Goal: Obtain resource: Obtain resource

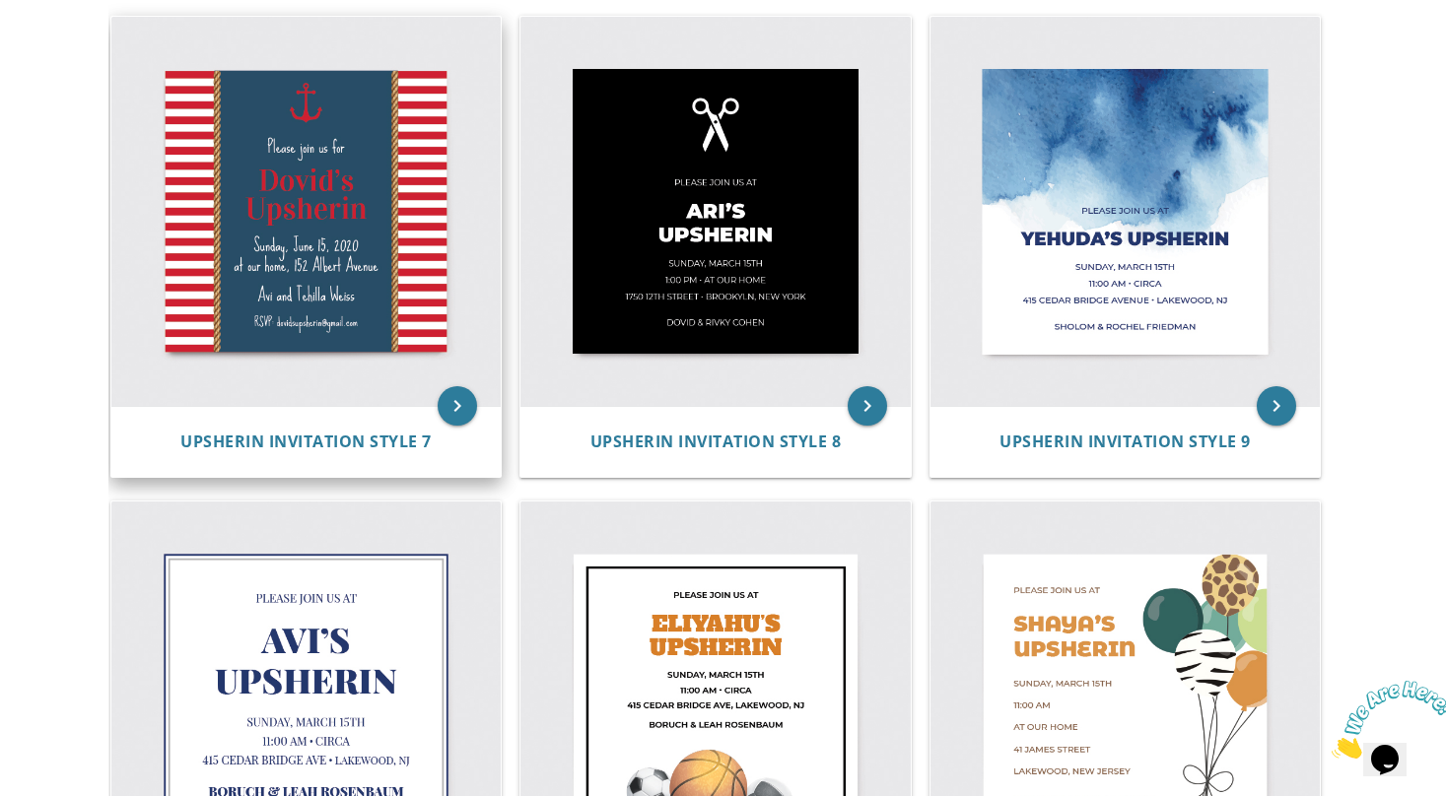
scroll to position [1385, 0]
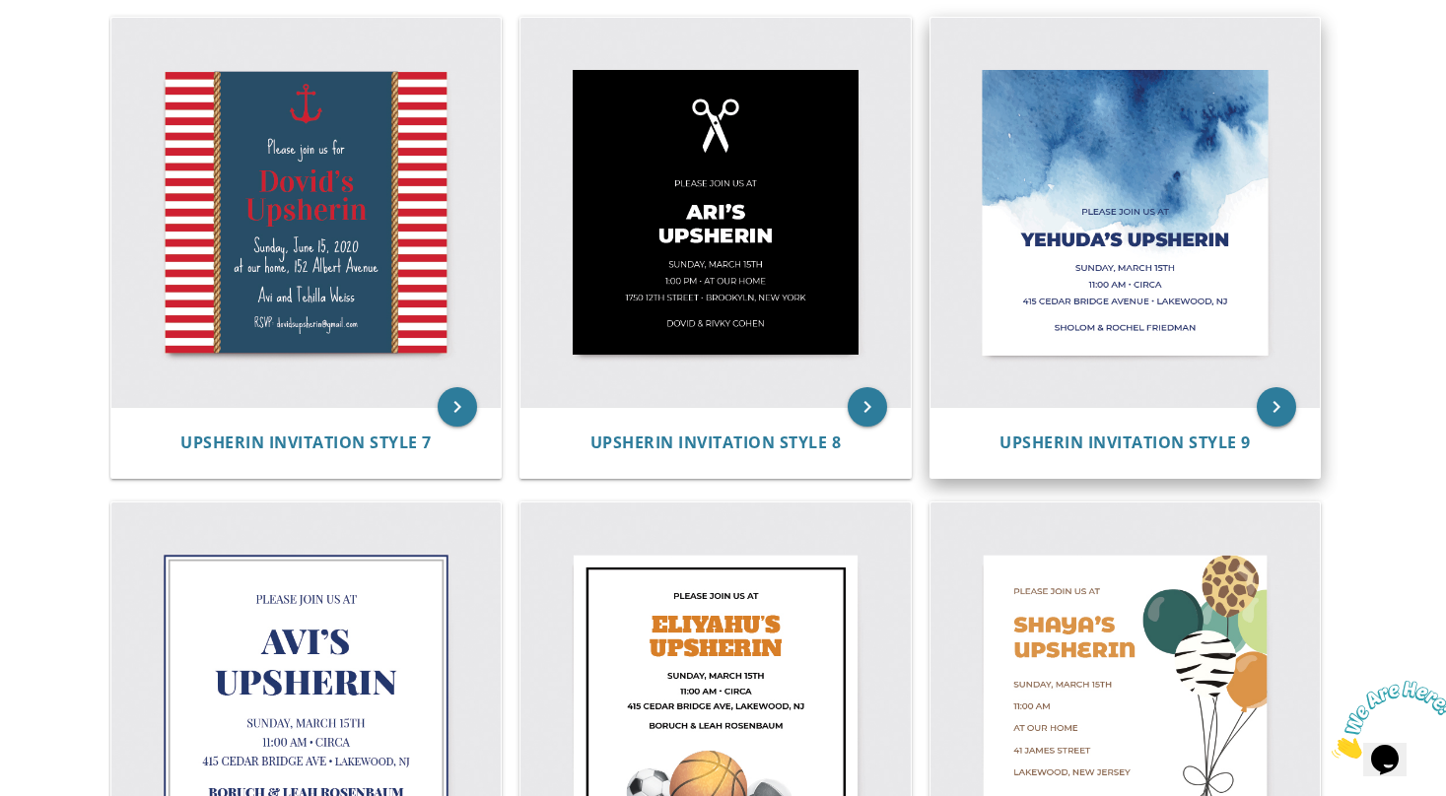
click at [1277, 420] on icon "keyboard_arrow_right" at bounding box center [1276, 406] width 39 height 39
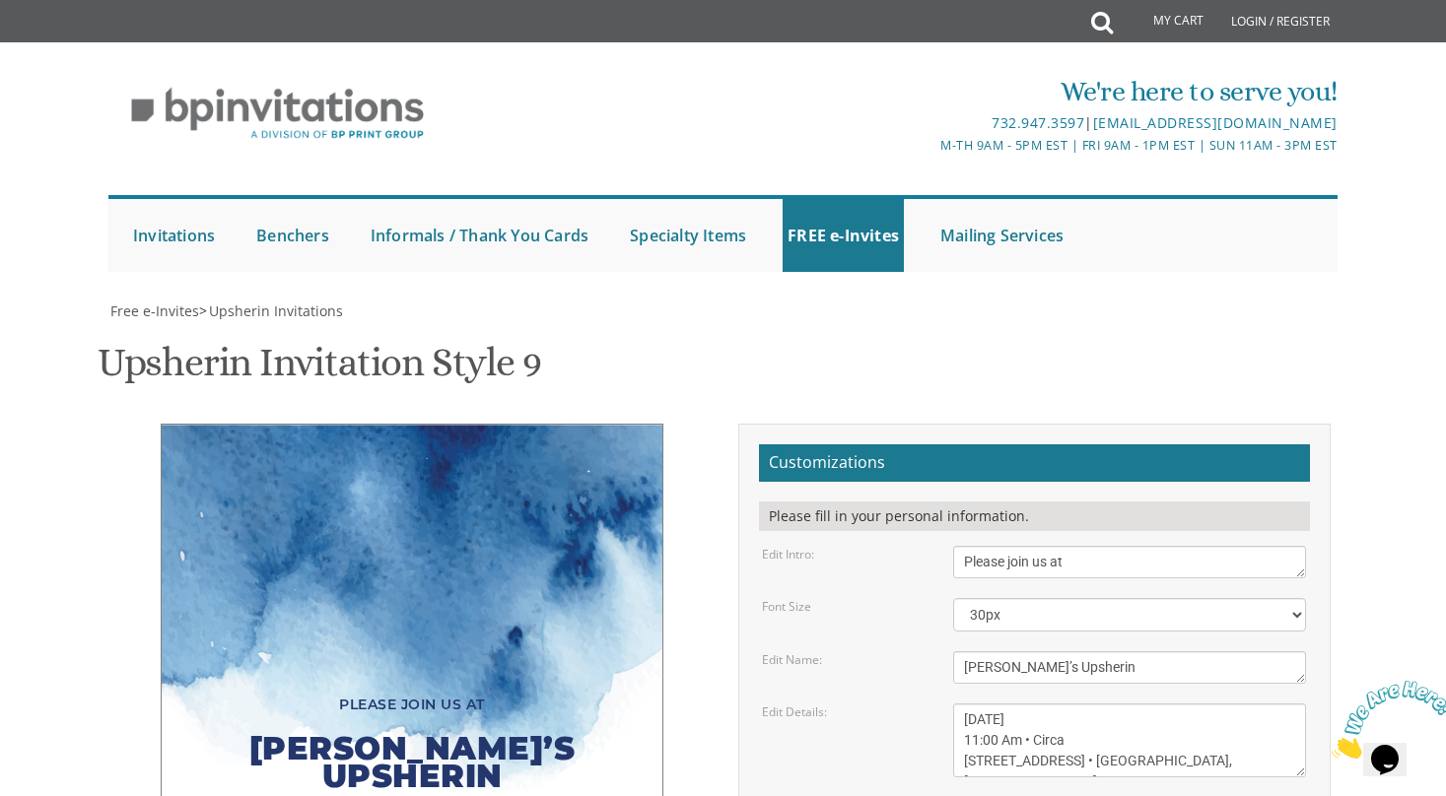
scroll to position [124, 0]
drag, startPoint x: 1014, startPoint y: 541, endPoint x: 955, endPoint y: 541, distance: 59.1
click at [955, 651] on textarea "[PERSON_NAME]’s Upsherin" at bounding box center [1129, 667] width 353 height 33
type textarea "Yitzys Upsherin"
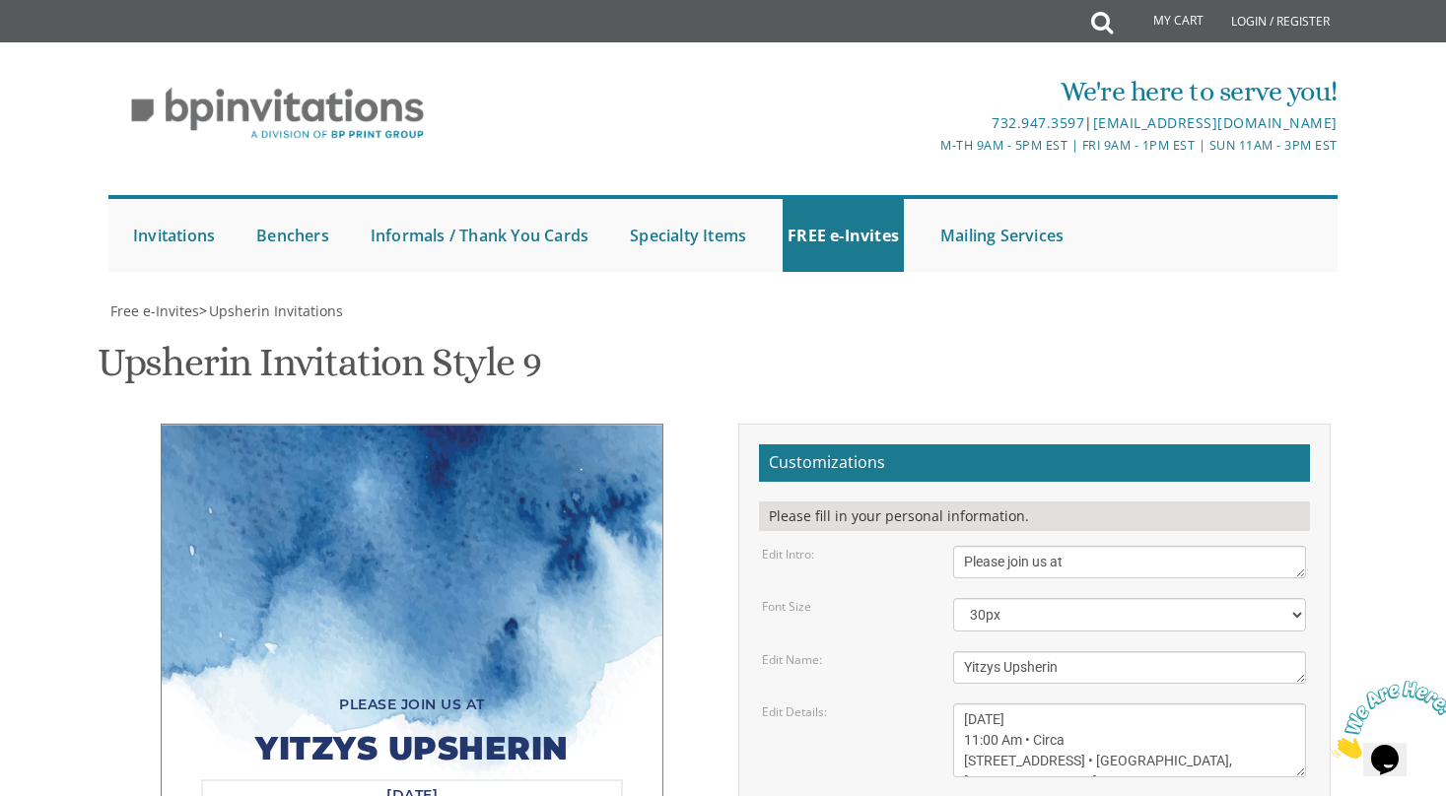
click at [1041, 704] on textarea "[DATE] 11:00 Am • Circa [STREET_ADDRESS] • [GEOGRAPHIC_DATA], [GEOGRAPHIC_DATA]" at bounding box center [1129, 741] width 353 height 74
click at [1066, 704] on textarea "[DATE] 11:00 Am • Circa [STREET_ADDRESS] • [GEOGRAPHIC_DATA], [GEOGRAPHIC_DATA]" at bounding box center [1129, 741] width 353 height 74
drag, startPoint x: 1056, startPoint y: 598, endPoint x: 1021, endPoint y: 599, distance: 34.5
click at [1021, 704] on textarea "[DATE] 11:00 Am • Circa [STREET_ADDRESS] • [GEOGRAPHIC_DATA], [GEOGRAPHIC_DATA]" at bounding box center [1129, 741] width 353 height 74
drag, startPoint x: 1018, startPoint y: 617, endPoint x: 965, endPoint y: 615, distance: 53.3
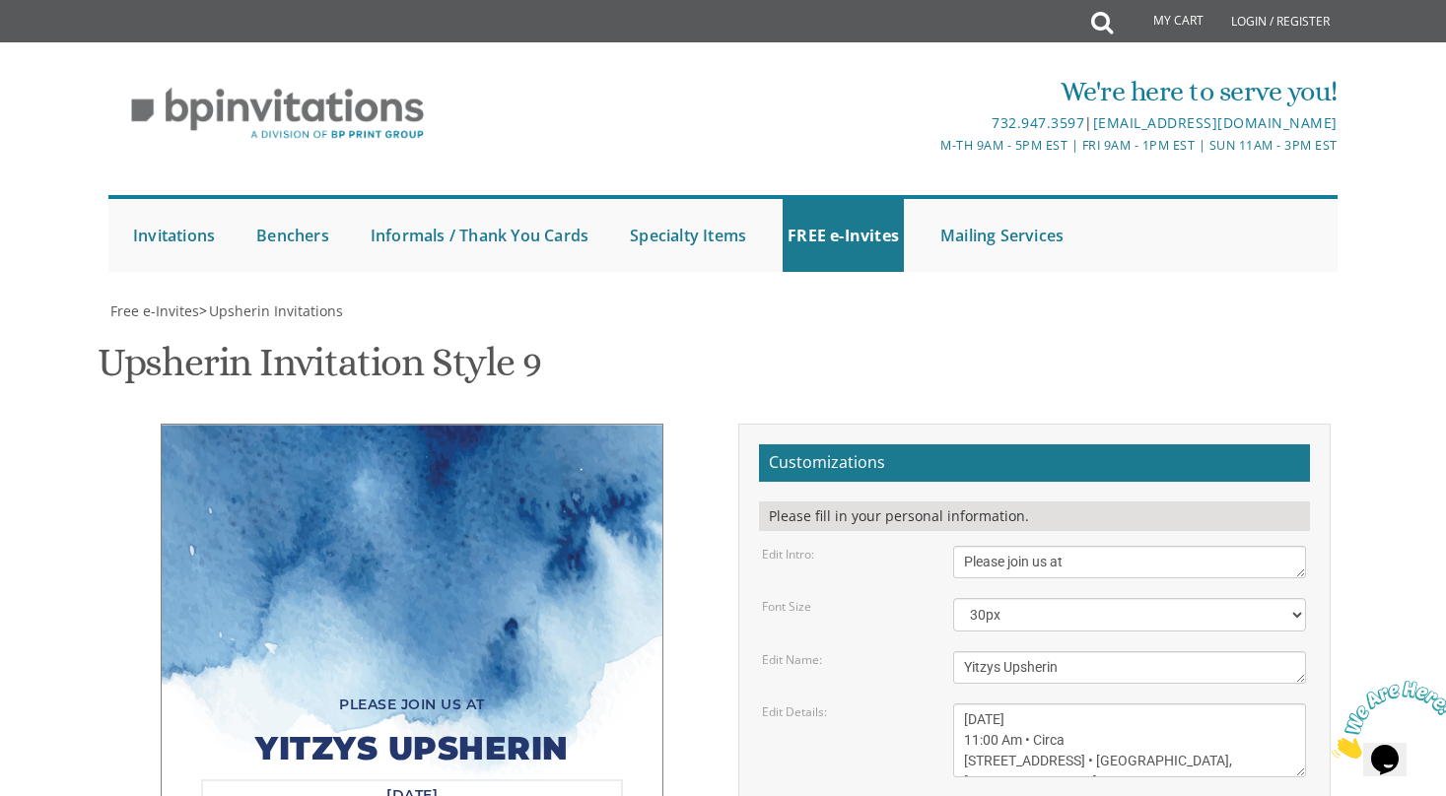
click at [965, 704] on textarea "[DATE] 11:00 Am • Circa [STREET_ADDRESS] • [GEOGRAPHIC_DATA], [GEOGRAPHIC_DATA]" at bounding box center [1129, 741] width 353 height 74
drag, startPoint x: 1069, startPoint y: 616, endPoint x: 1024, endPoint y: 616, distance: 45.3
click at [1024, 704] on textarea "[DATE] 11:00 Am • Circa [STREET_ADDRESS] • [GEOGRAPHIC_DATA], [GEOGRAPHIC_DATA]" at bounding box center [1129, 741] width 353 height 74
drag, startPoint x: 1124, startPoint y: 639, endPoint x: 955, endPoint y: 639, distance: 168.5
click at [955, 704] on textarea "[DATE] 11:00 Am • Circa [STREET_ADDRESS] • [GEOGRAPHIC_DATA], [GEOGRAPHIC_DATA]" at bounding box center [1129, 741] width 353 height 74
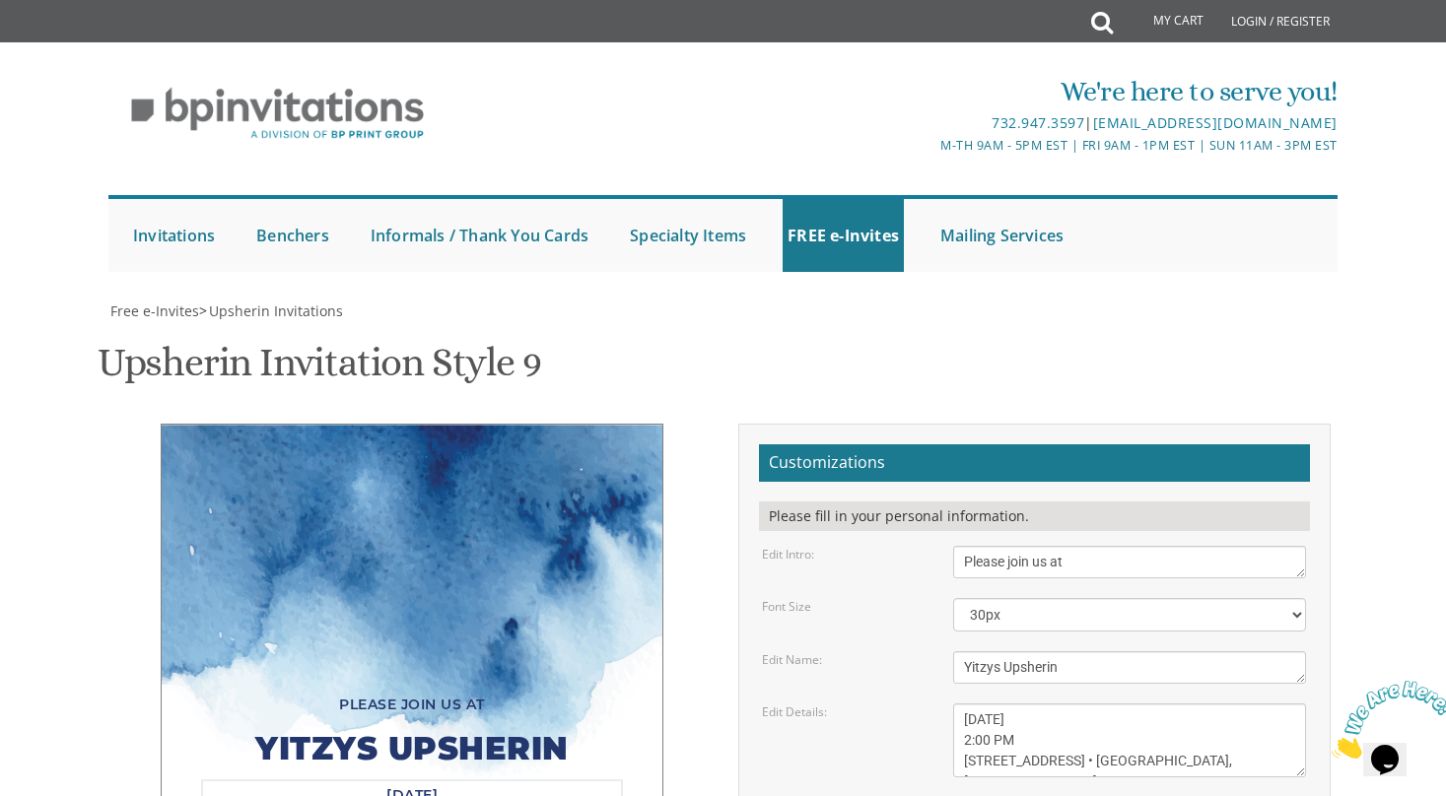
drag, startPoint x: 1157, startPoint y: 637, endPoint x: 1071, endPoint y: 641, distance: 85.8
click at [1071, 704] on textarea "[DATE] 11:00 Am • Circa [STREET_ADDRESS] • [GEOGRAPHIC_DATA], [GEOGRAPHIC_DATA]" at bounding box center [1129, 741] width 353 height 74
type textarea "[DATE] 2:00 PM [STREET_ADDRESS] • [GEOGRAPHIC_DATA], [GEOGRAPHIC_DATA]"
drag, startPoint x: 1136, startPoint y: 688, endPoint x: 939, endPoint y: 688, distance: 197.1
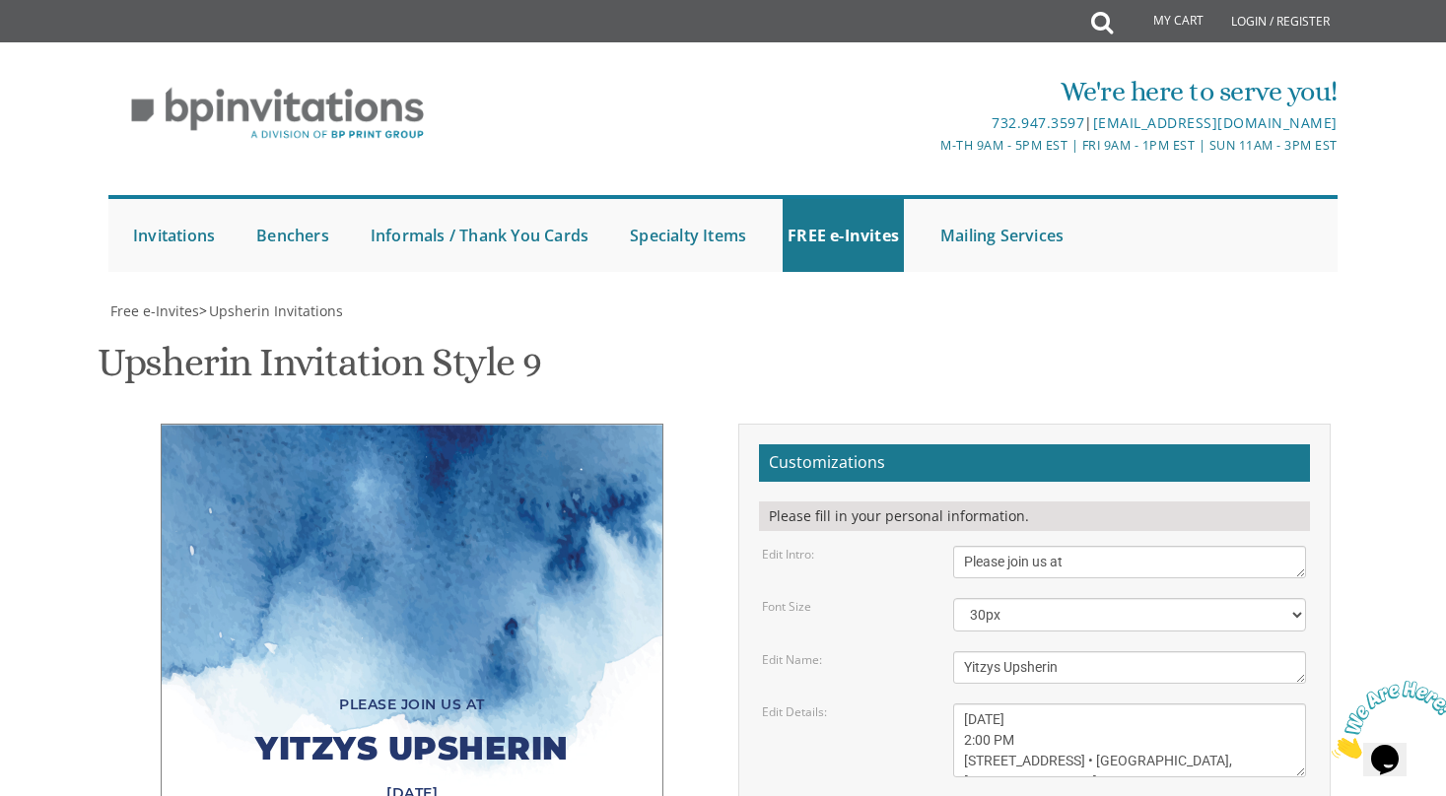
scroll to position [204, 0]
type textarea "[PERSON_NAME] & [PERSON_NAME]"
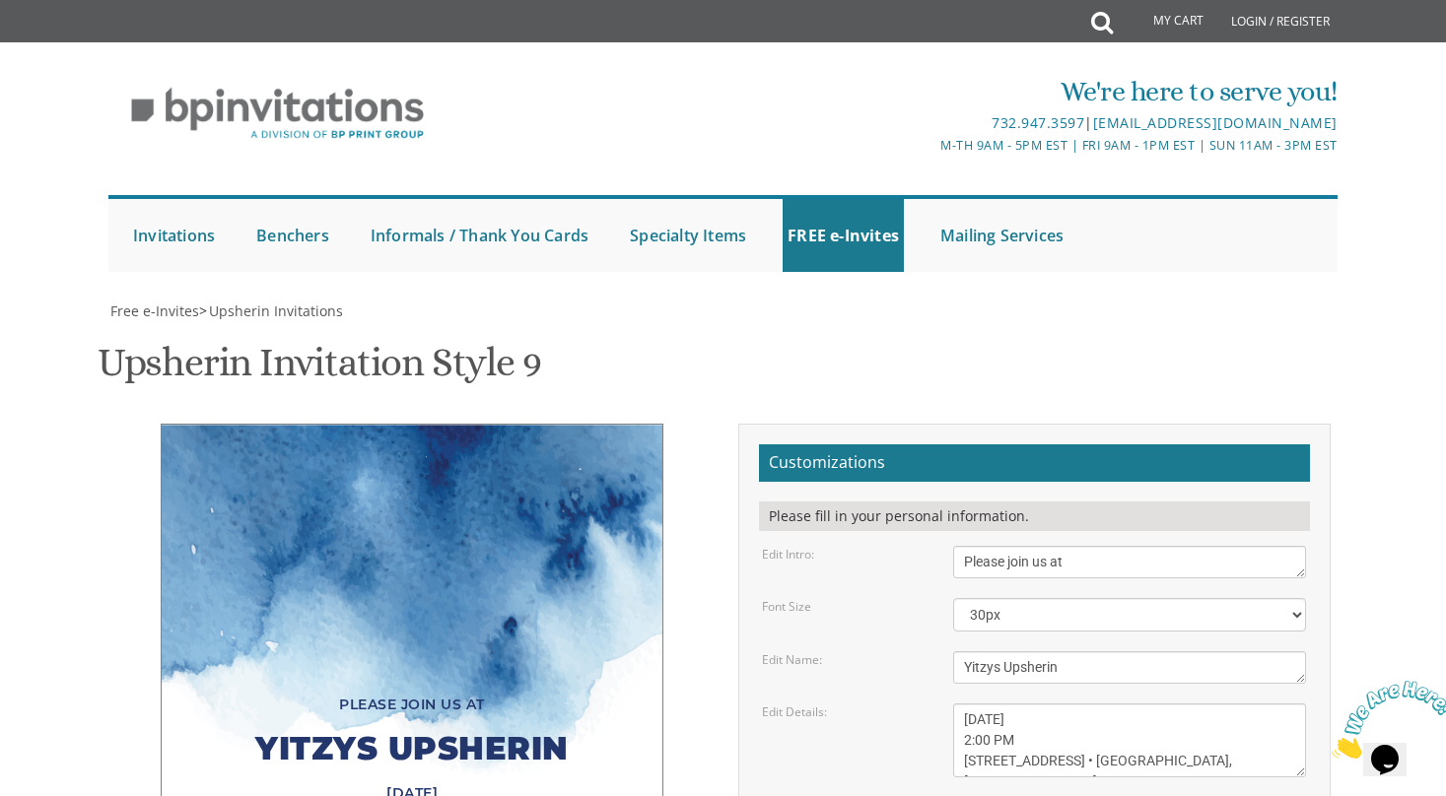
type input "[EMAIL_ADDRESS][DOMAIN_NAME]"
click at [360, 718] on div "Yitzys Upsherin" at bounding box center [412, 748] width 422 height 61
click at [358, 718] on div "Yitzys Upsherin" at bounding box center [412, 748] width 422 height 61
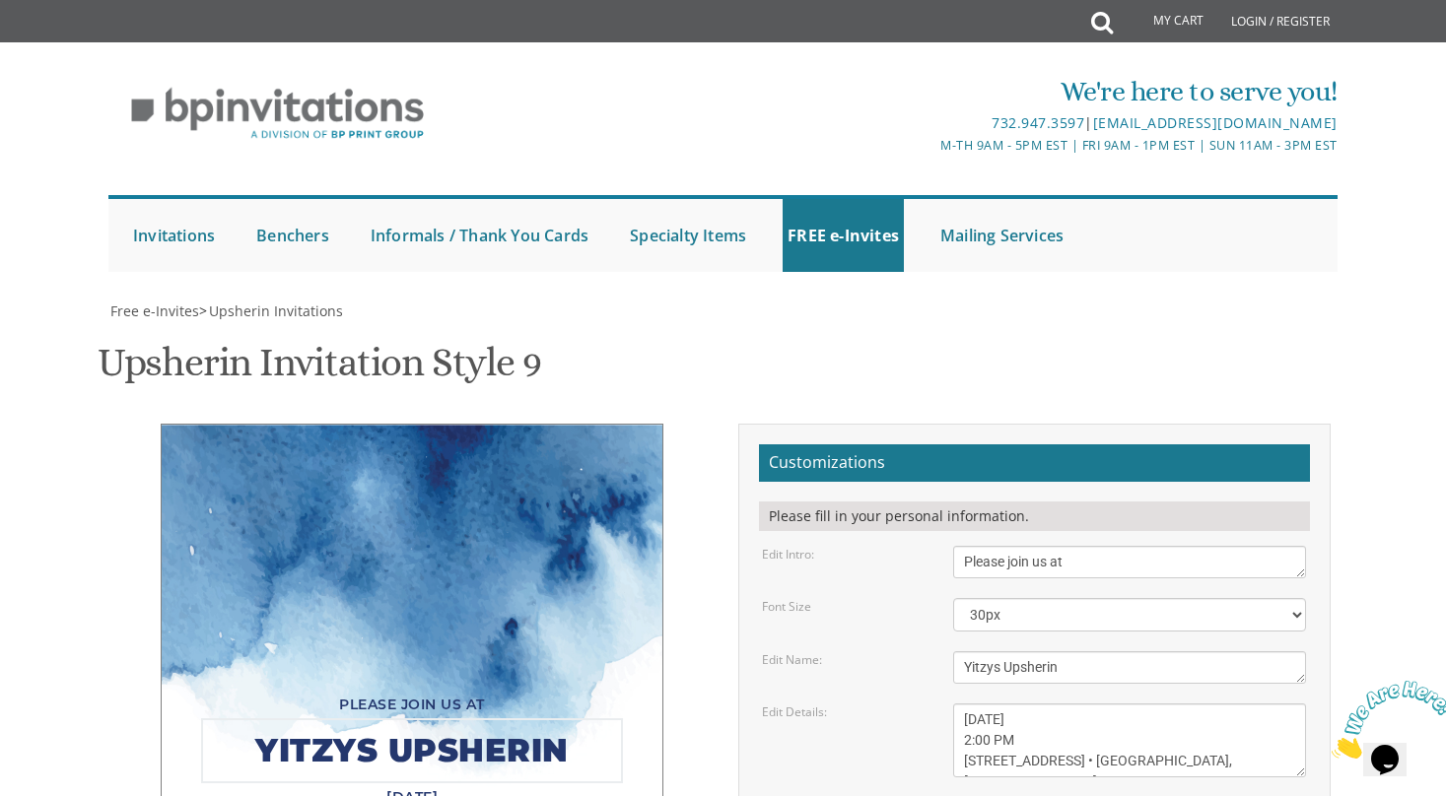
click at [992, 651] on textarea "[PERSON_NAME]’s Upsherin" at bounding box center [1129, 667] width 353 height 33
type textarea "[PERSON_NAME]'s Upsherin"
